Goal: Find specific page/section: Find specific page/section

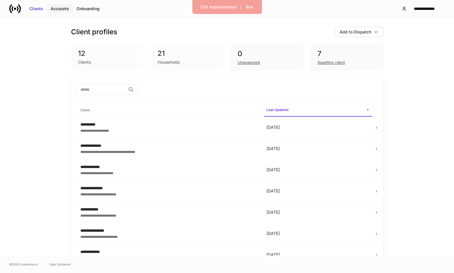
click at [62, 7] on div "Accounts" at bounding box center [60, 9] width 18 height 6
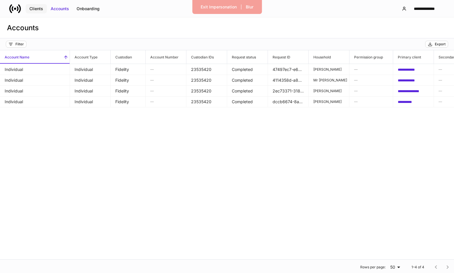
click at [42, 8] on div "Clients" at bounding box center [36, 9] width 14 height 6
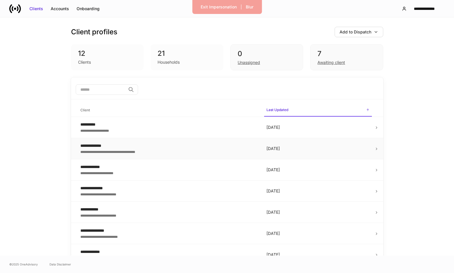
click at [107, 150] on div "**********" at bounding box center [168, 152] width 177 height 6
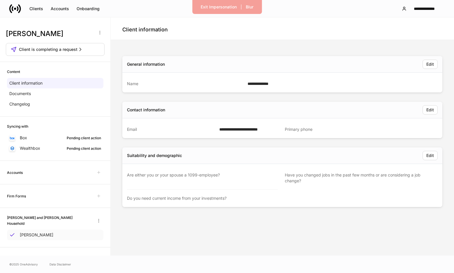
click at [42, 234] on p "[PERSON_NAME]" at bounding box center [36, 235] width 33 height 6
click at [41, 10] on div "Clients" at bounding box center [36, 9] width 14 height 6
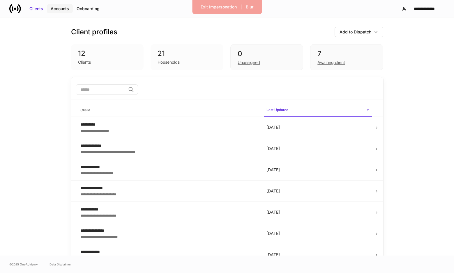
click at [59, 10] on div "Accounts" at bounding box center [60, 9] width 18 height 6
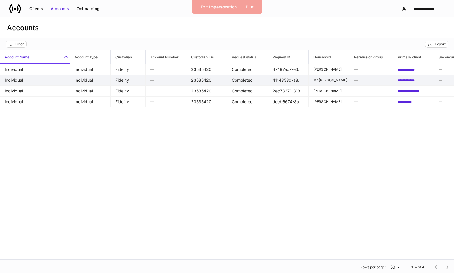
click at [242, 82] on td "Completed" at bounding box center [247, 80] width 41 height 11
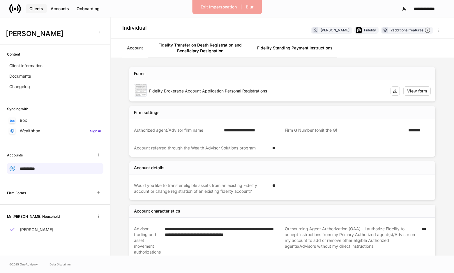
click at [32, 8] on div "Clients" at bounding box center [36, 9] width 14 height 6
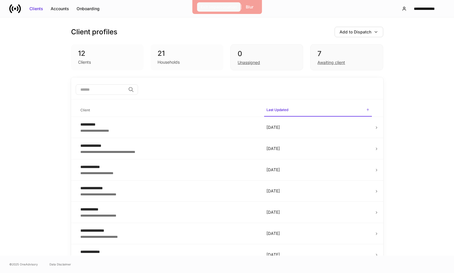
click at [218, 7] on div "Exit Impersonation" at bounding box center [218, 7] width 36 height 6
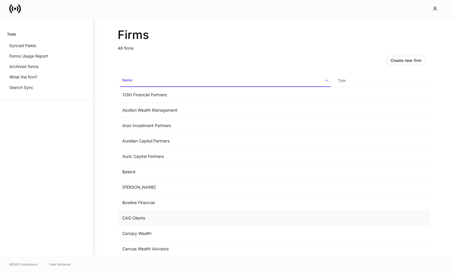
click at [147, 221] on td "CAG Clients" at bounding box center [225, 218] width 215 height 15
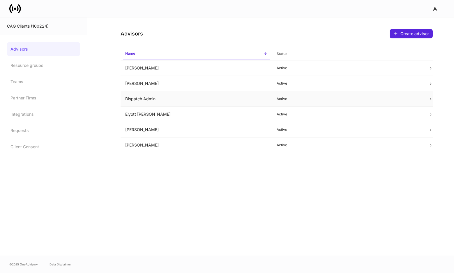
click at [155, 95] on td "Dispatch Admin" at bounding box center [196, 98] width 152 height 15
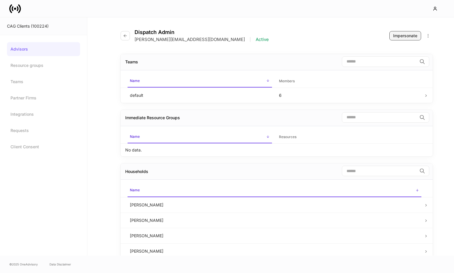
click at [407, 38] on div "Impersonate" at bounding box center [405, 36] width 24 height 6
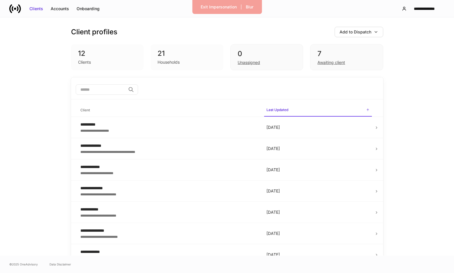
click at [181, 62] on div "Households" at bounding box center [186, 61] width 59 height 7
click at [325, 66] on div "7 Awaiting client" at bounding box center [346, 57] width 73 height 26
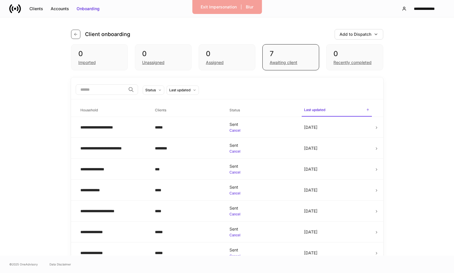
click at [75, 31] on button "button" at bounding box center [75, 34] width 9 height 9
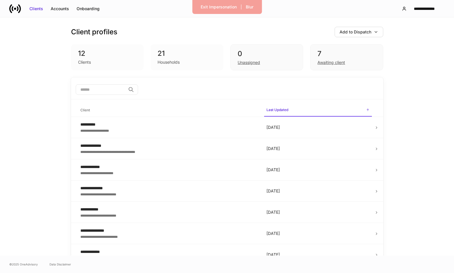
click at [159, 49] on div "21" at bounding box center [186, 53] width 59 height 9
click at [128, 58] on div "Clients" at bounding box center [107, 61] width 59 height 7
click at [91, 5] on button "Onboarding" at bounding box center [88, 8] width 31 height 9
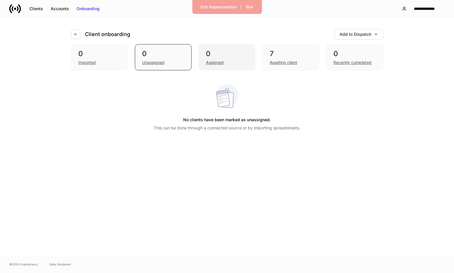
click at [210, 67] on div "0 Assigned" at bounding box center [226, 57] width 57 height 26
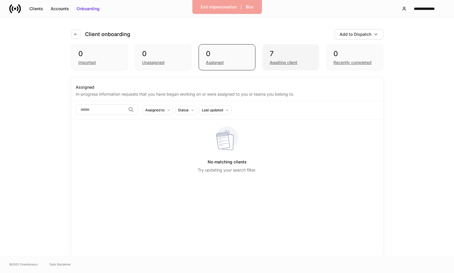
click at [277, 56] on div "7" at bounding box center [290, 53] width 42 height 9
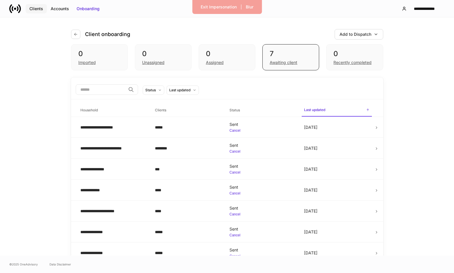
click at [41, 9] on div "Clients" at bounding box center [36, 9] width 14 height 6
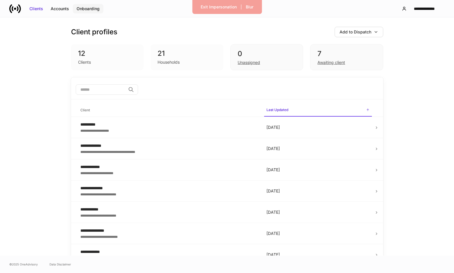
click at [97, 8] on div "Onboarding" at bounding box center [88, 9] width 23 height 6
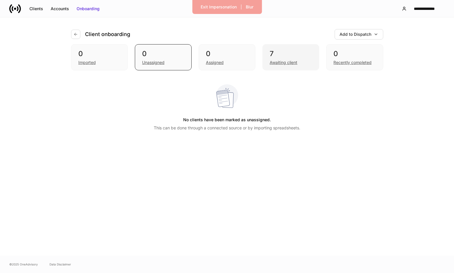
click at [282, 62] on div "Awaiting client" at bounding box center [283, 63] width 28 height 6
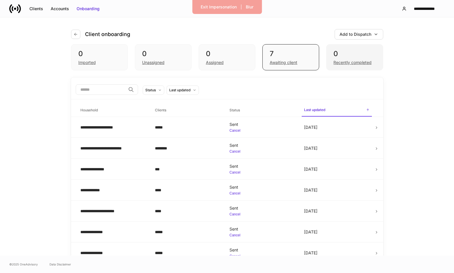
click at [336, 60] on div "Recently completed" at bounding box center [352, 63] width 38 height 6
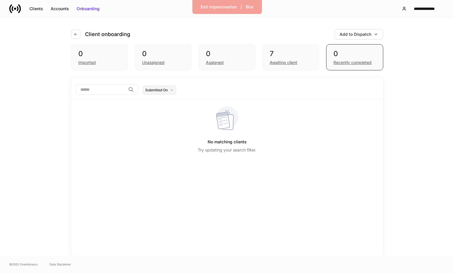
click at [176, 92] on button "Submitted On" at bounding box center [159, 90] width 33 height 9
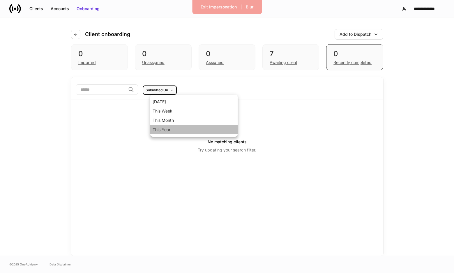
click at [163, 130] on li "This Year" at bounding box center [193, 129] width 87 height 9
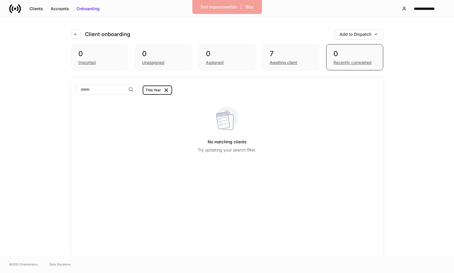
click at [189, 93] on div "​ This Year" at bounding box center [227, 89] width 303 height 11
click at [169, 92] on icon at bounding box center [166, 90] width 6 height 6
click at [278, 59] on div "Awaiting client" at bounding box center [290, 61] width 42 height 7
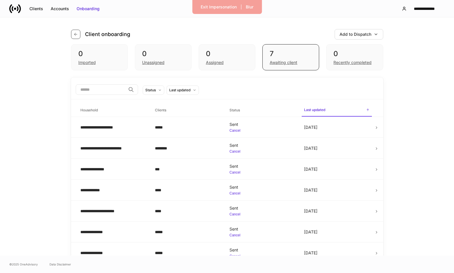
click at [73, 31] on button "button" at bounding box center [75, 34] width 9 height 9
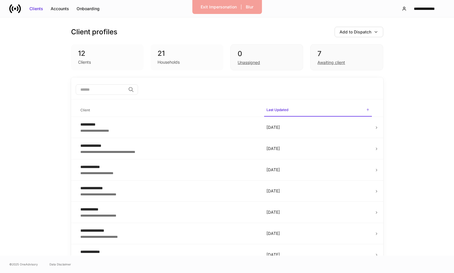
click at [86, 57] on div "12" at bounding box center [107, 53] width 59 height 9
click at [158, 52] on div "21" at bounding box center [186, 53] width 59 height 9
click at [65, 9] on div "Accounts" at bounding box center [60, 9] width 18 height 6
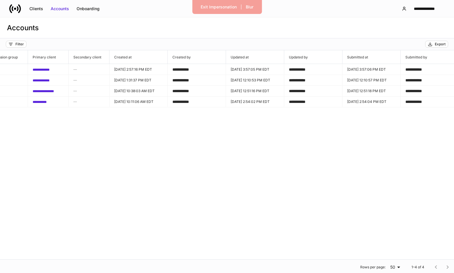
scroll to position [0, 370]
